Goal: Check status: Check status

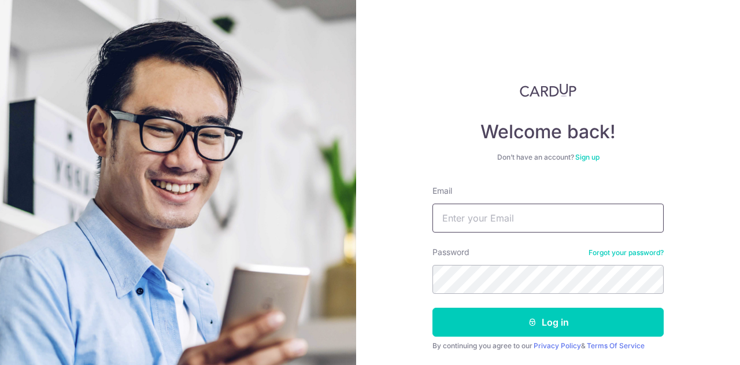
type input "[EMAIL_ADDRESS][DOMAIN_NAME]"
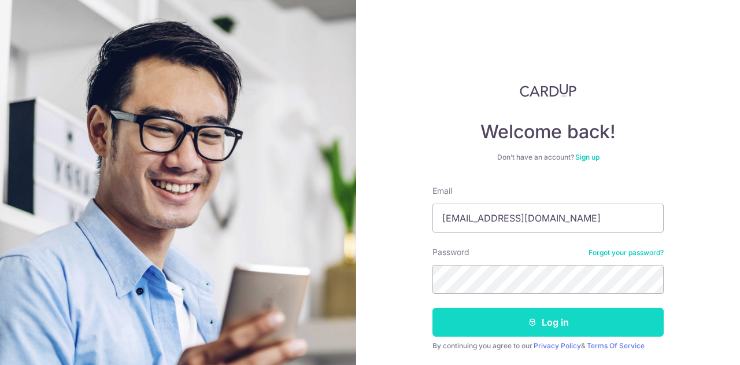
click at [481, 323] on button "Log in" at bounding box center [547, 322] width 231 height 29
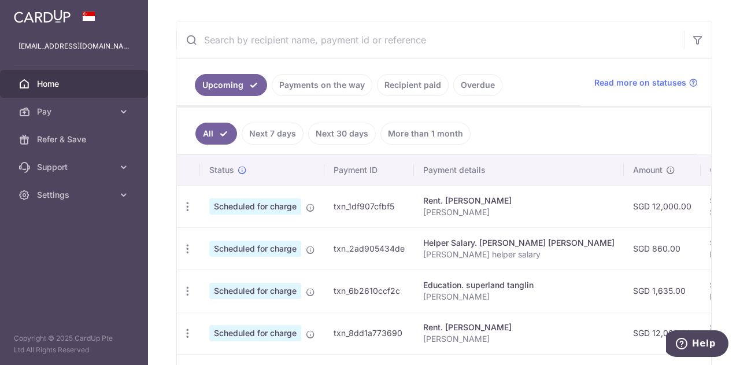
scroll to position [204, 0]
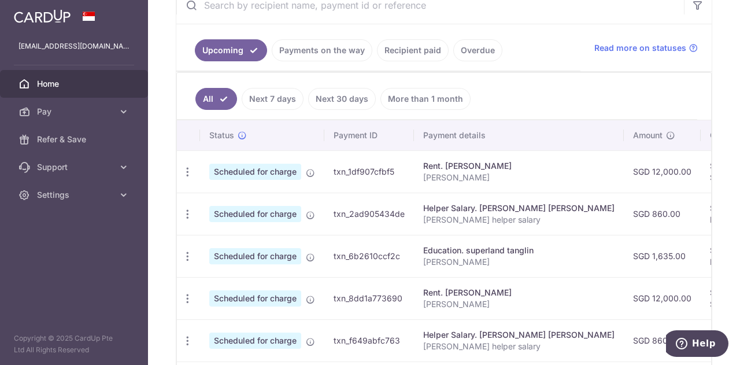
click at [343, 56] on link "Payments on the way" at bounding box center [322, 50] width 101 height 22
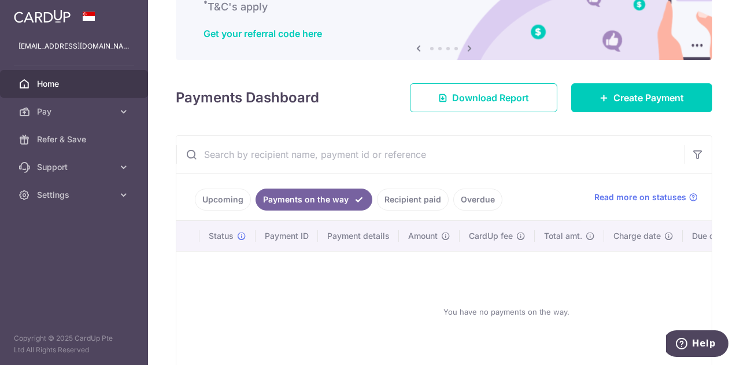
scroll to position [154, 0]
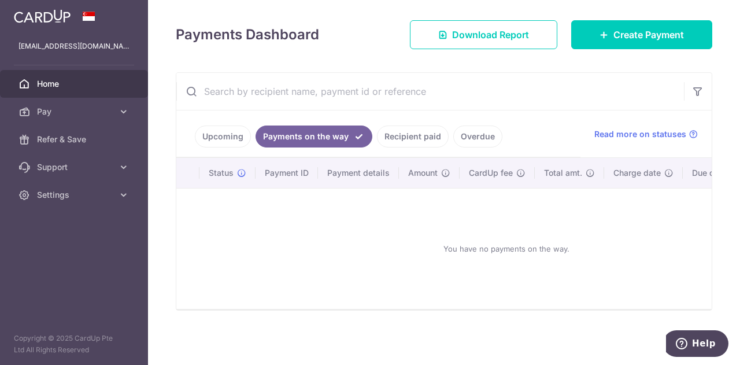
click at [416, 130] on link "Recipient paid" at bounding box center [413, 136] width 72 height 22
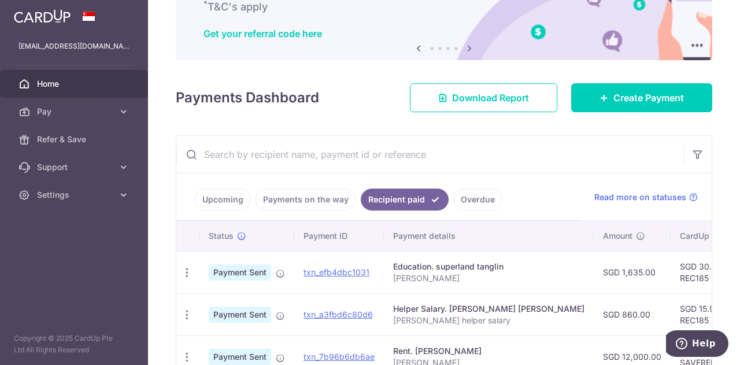
scroll to position [237, 0]
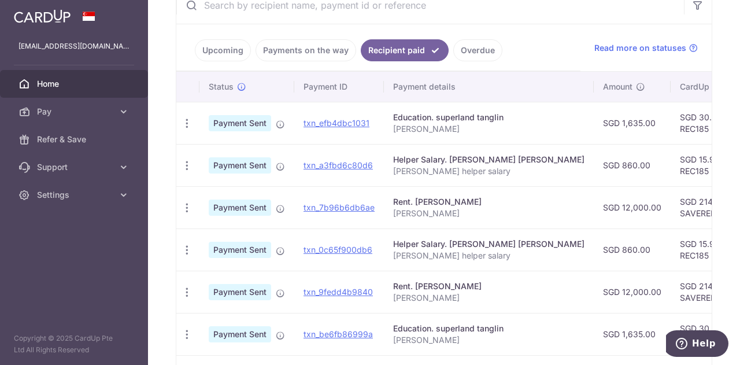
click at [485, 141] on td "Education. superland tanglin [PERSON_NAME]" at bounding box center [489, 123] width 210 height 42
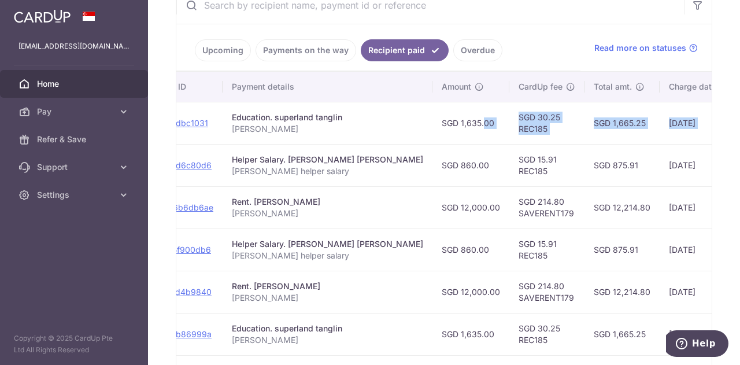
scroll to position [0, 323]
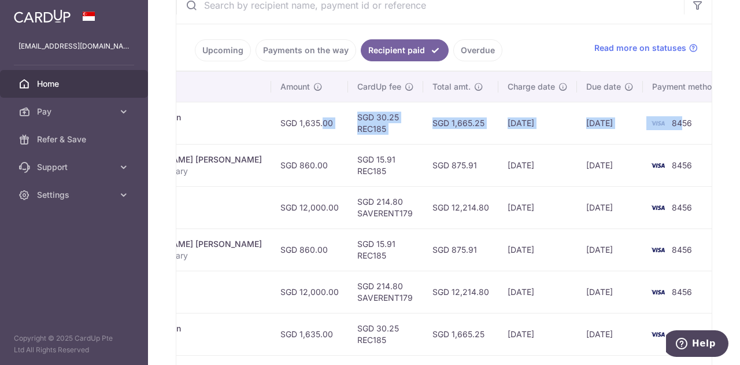
drag, startPoint x: 614, startPoint y: 138, endPoint x: 620, endPoint y: 127, distance: 12.4
click at [620, 127] on tr "PDF Receipt Payment Sent txn_efb4dbc1031 Education. superland tanglin [PERSON_N…" at bounding box center [292, 123] width 877 height 42
click at [646, 128] on img at bounding box center [657, 123] width 23 height 14
click at [646, 124] on img at bounding box center [657, 123] width 23 height 14
click at [619, 123] on td "[DATE]" at bounding box center [610, 123] width 66 height 42
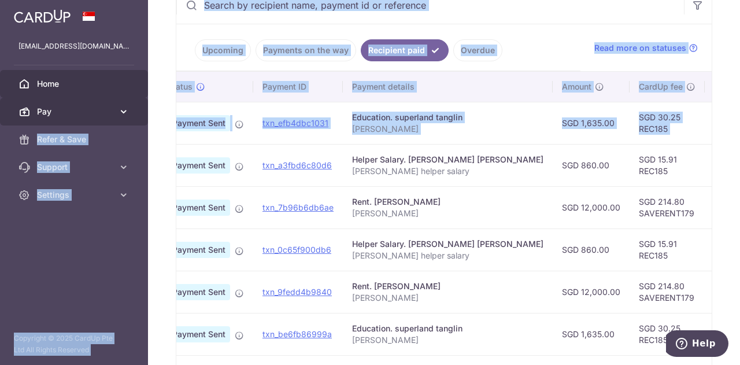
scroll to position [0, 0]
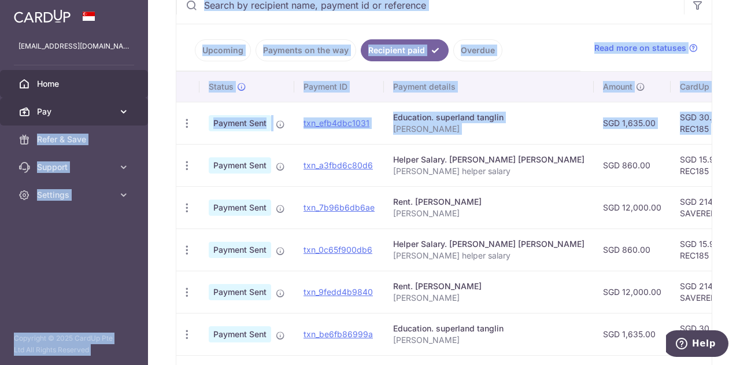
drag, startPoint x: 593, startPoint y: 121, endPoint x: 141, endPoint y: 101, distance: 452.6
click at [141, 101] on main "[EMAIL_ADDRESS][DOMAIN_NAME] Home Pay Payments Recipients Cards Refer & Save Su…" at bounding box center [370, 182] width 740 height 365
click at [501, 123] on p "[PERSON_NAME]" at bounding box center [488, 129] width 191 height 12
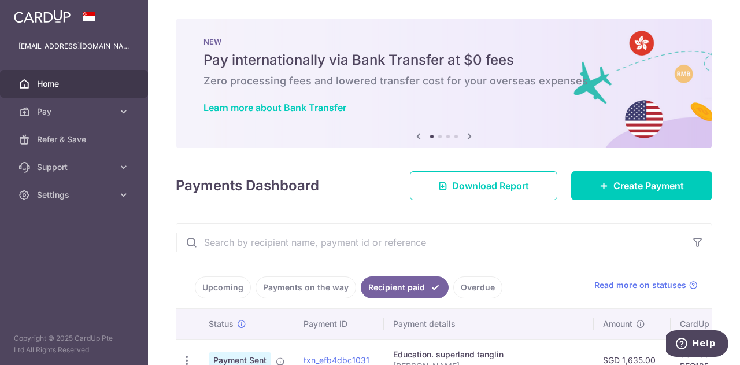
click at [56, 82] on span "Home" at bounding box center [75, 84] width 76 height 12
